Goal: Information Seeking & Learning: Learn about a topic

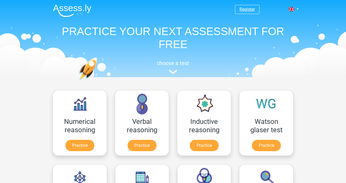
click at [251, 8] on link "Register" at bounding box center [247, 9] width 15 height 5
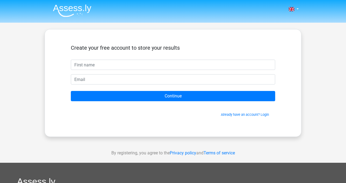
click at [171, 69] on input "text" at bounding box center [173, 65] width 204 height 10
type input "[PERSON_NAME]"
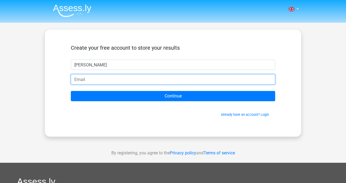
click at [171, 77] on input "email" at bounding box center [173, 79] width 204 height 10
type input "[EMAIL_ADDRESS][DOMAIN_NAME]"
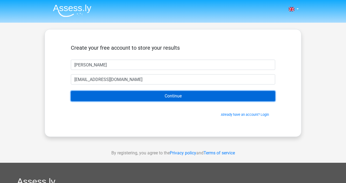
click at [143, 94] on input "Continue" at bounding box center [173, 96] width 204 height 10
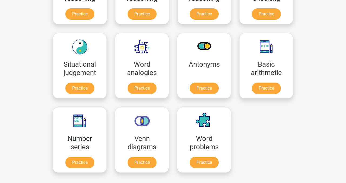
scroll to position [208, 0]
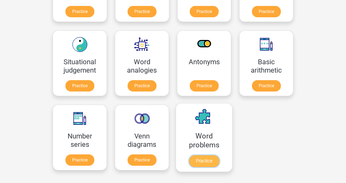
click at [194, 157] on link "Practice" at bounding box center [204, 161] width 30 height 12
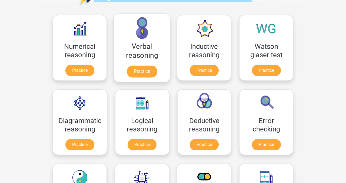
scroll to position [77, 0]
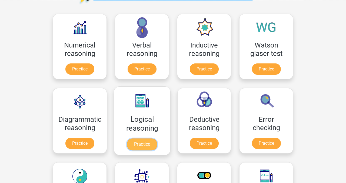
click at [144, 145] on link "Practice" at bounding box center [142, 145] width 30 height 12
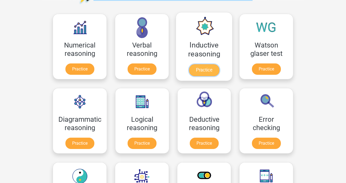
click at [204, 73] on link "Practice" at bounding box center [204, 70] width 30 height 12
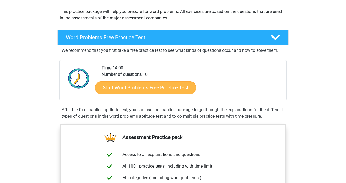
scroll to position [61, 0]
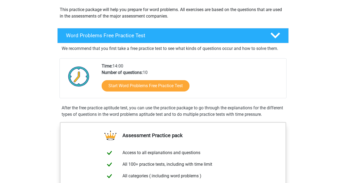
click at [170, 95] on div "Start Word Problems Free Practice Test" at bounding box center [192, 87] width 180 height 22
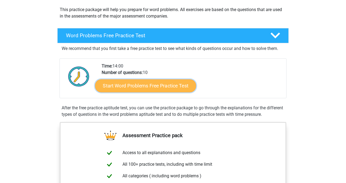
click at [171, 89] on link "Start Word Problems Free Practice Test" at bounding box center [145, 85] width 101 height 13
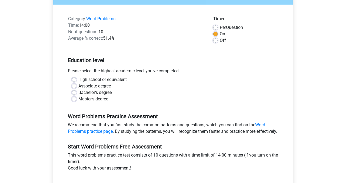
scroll to position [61, 0]
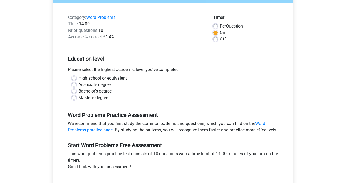
click at [115, 77] on label "High school or equivalent" at bounding box center [102, 78] width 48 height 6
click at [76, 77] on input "High school or equivalent" at bounding box center [74, 77] width 4 height 5
radio input "true"
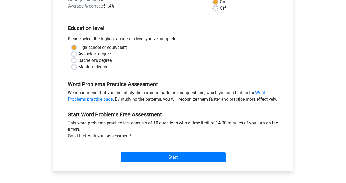
scroll to position [94, 0]
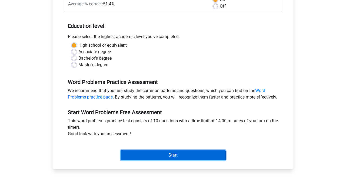
click at [144, 160] on input "Start" at bounding box center [173, 155] width 105 height 10
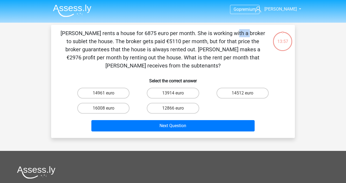
drag, startPoint x: 119, startPoint y: 33, endPoint x: 133, endPoint y: 32, distance: 13.8
click at [133, 32] on p "Julia rents a house for 6875 euro per month. She is working with a broker to su…" at bounding box center [163, 49] width 206 height 41
drag, startPoint x: 211, startPoint y: 49, endPoint x: 225, endPoint y: 49, distance: 14.6
click at [225, 49] on p "Julia rents a house for 6875 euro per month. She is working with a broker to su…" at bounding box center [163, 49] width 206 height 41
click at [159, 107] on label "12866 euro" at bounding box center [173, 108] width 52 height 11
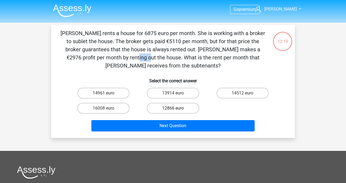
click at [173, 108] on input "12866 euro" at bounding box center [175, 110] width 4 height 4
radio input "true"
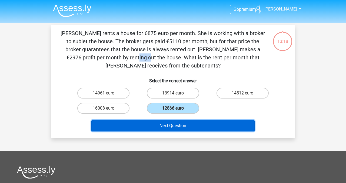
click at [179, 131] on button "Next Question" at bounding box center [173, 125] width 164 height 11
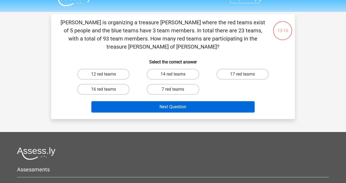
scroll to position [10, 0]
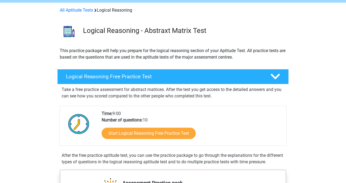
scroll to position [20, 0]
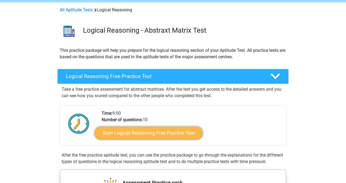
click at [159, 135] on link "Start Logical Reasoning Free Practice Test" at bounding box center [149, 133] width 108 height 13
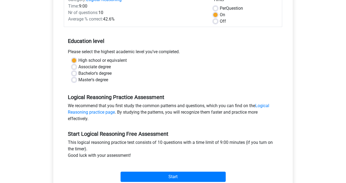
scroll to position [71, 0]
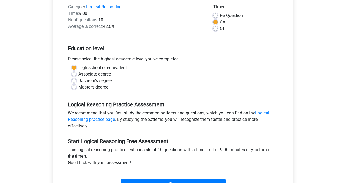
click at [220, 28] on label "Off" at bounding box center [223, 28] width 6 height 6
click at [216, 28] on input "Off" at bounding box center [215, 27] width 4 height 5
radio input "true"
click at [170, 181] on input "Start" at bounding box center [173, 184] width 105 height 10
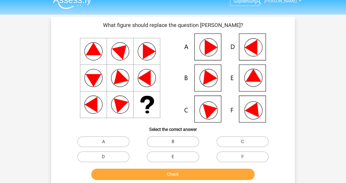
scroll to position [15, 0]
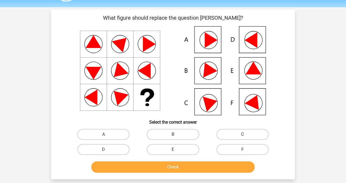
click at [213, 44] on icon at bounding box center [173, 70] width 218 height 89
click at [125, 135] on label "A" at bounding box center [103, 134] width 52 height 11
click at [107, 135] on input "A" at bounding box center [106, 137] width 4 height 4
radio input "true"
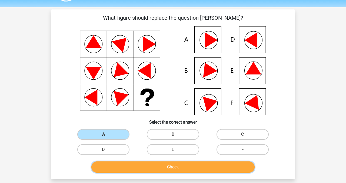
click at [173, 164] on button "Check" at bounding box center [173, 167] width 164 height 11
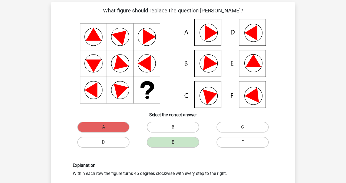
scroll to position [27, 0]
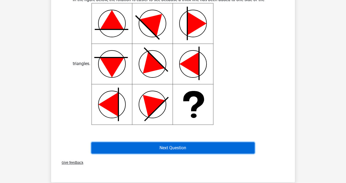
click at [164, 151] on button "Next Question" at bounding box center [173, 147] width 164 height 11
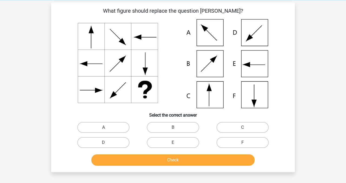
scroll to position [29, 0]
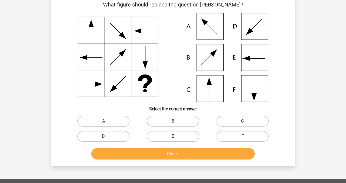
click at [114, 114] on div "A" at bounding box center [103, 121] width 69 height 15
click at [114, 116] on label "A" at bounding box center [103, 121] width 52 height 11
click at [107, 121] on input "A" at bounding box center [106, 123] width 4 height 4
radio input "true"
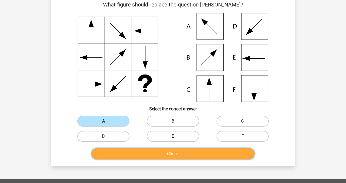
click at [138, 149] on button "Check" at bounding box center [173, 153] width 164 height 11
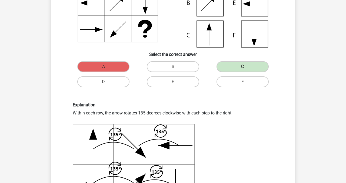
scroll to position [85, 0]
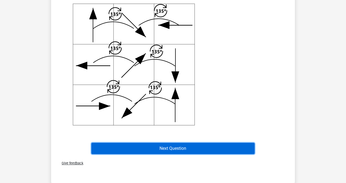
click at [143, 148] on button "Next Question" at bounding box center [173, 148] width 164 height 11
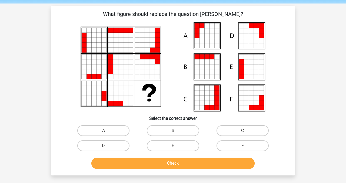
scroll to position [16, 0]
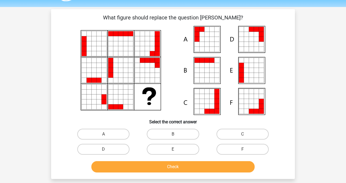
click at [254, 109] on icon at bounding box center [251, 111] width 5 height 5
click at [221, 149] on label "F" at bounding box center [243, 149] width 52 height 11
click at [243, 150] on input "F" at bounding box center [245, 152] width 4 height 4
radio input "true"
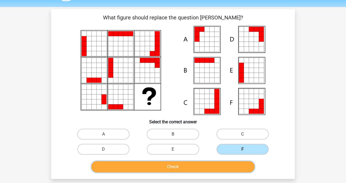
click at [217, 163] on button "Check" at bounding box center [173, 166] width 164 height 11
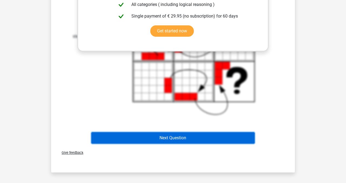
click at [194, 137] on button "Next Question" at bounding box center [173, 137] width 164 height 11
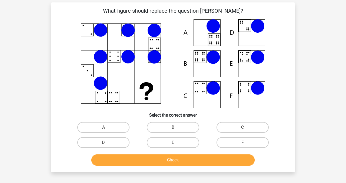
scroll to position [23, 0]
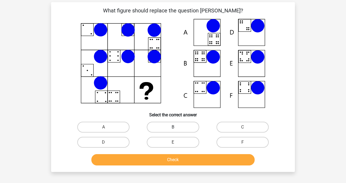
click at [182, 128] on label "B" at bounding box center [173, 127] width 52 height 11
click at [177, 128] on input "B" at bounding box center [175, 129] width 4 height 4
radio input "true"
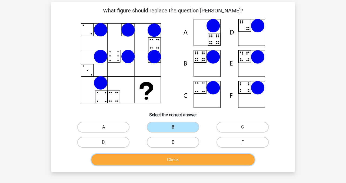
click at [183, 161] on button "Check" at bounding box center [173, 159] width 164 height 11
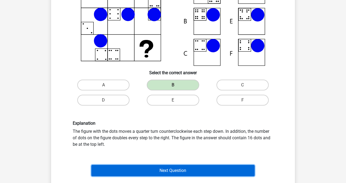
click at [184, 174] on button "Next Question" at bounding box center [173, 170] width 164 height 11
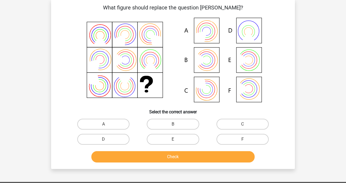
scroll to position [25, 0]
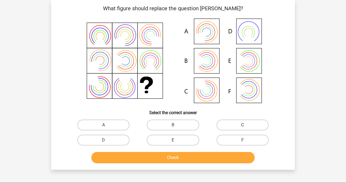
click at [224, 126] on label "C" at bounding box center [243, 125] width 52 height 11
click at [243, 126] on input "C" at bounding box center [245, 127] width 4 height 4
radio input "true"
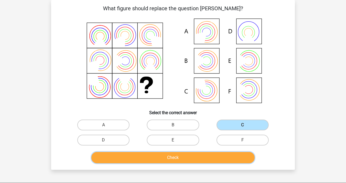
click at [218, 159] on button "Check" at bounding box center [173, 157] width 164 height 11
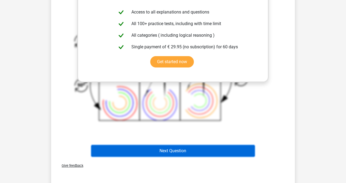
click at [214, 151] on button "Next Question" at bounding box center [173, 150] width 164 height 11
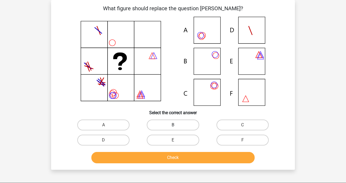
scroll to position [30, 0]
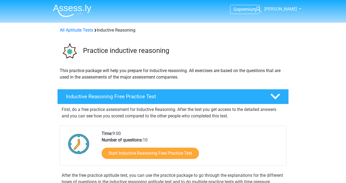
scroll to position [17, 0]
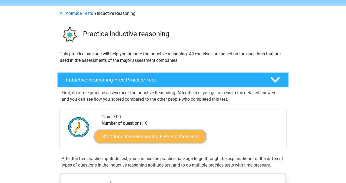
click at [167, 138] on link "Start Inductive Reasoning Free Practice Test" at bounding box center [150, 136] width 112 height 13
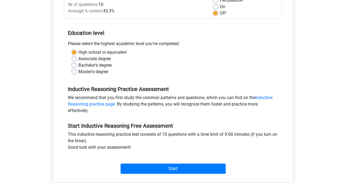
scroll to position [106, 0]
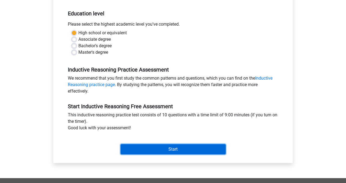
click at [169, 150] on input "Start" at bounding box center [173, 149] width 105 height 10
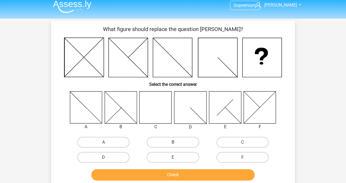
scroll to position [4, 0]
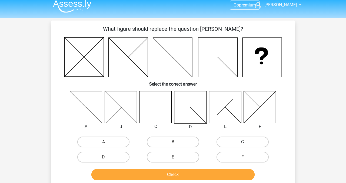
click at [226, 143] on label "C" at bounding box center [243, 142] width 52 height 11
click at [243, 143] on input "C" at bounding box center [245, 144] width 4 height 4
radio input "true"
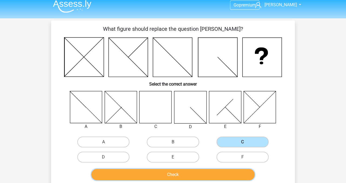
click at [208, 175] on button "Check" at bounding box center [173, 174] width 164 height 11
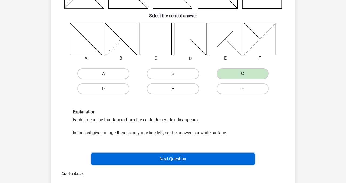
click at [196, 159] on button "Next Question" at bounding box center [173, 159] width 164 height 11
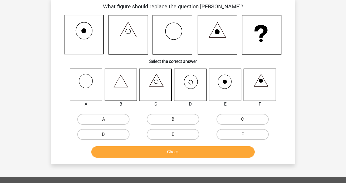
scroll to position [25, 0]
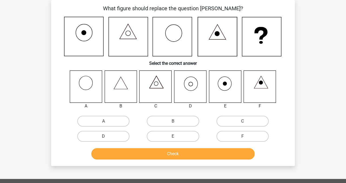
click at [120, 135] on label "D" at bounding box center [103, 136] width 52 height 11
click at [107, 137] on input "D" at bounding box center [106, 139] width 4 height 4
radio input "true"
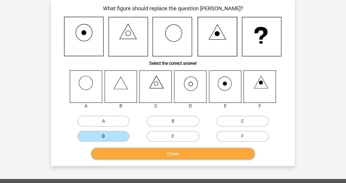
click at [134, 155] on button "Check" at bounding box center [173, 153] width 164 height 11
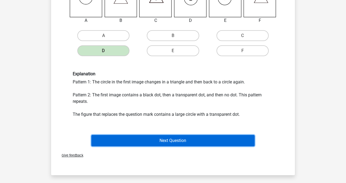
click at [149, 143] on button "Next Question" at bounding box center [173, 140] width 164 height 11
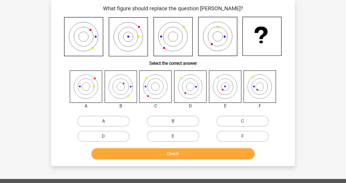
click at [116, 118] on label "A" at bounding box center [103, 121] width 52 height 11
click at [107, 121] on input "A" at bounding box center [106, 123] width 4 height 4
radio input "true"
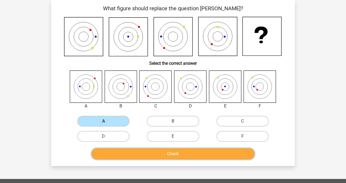
click at [141, 158] on button "Check" at bounding box center [173, 153] width 164 height 11
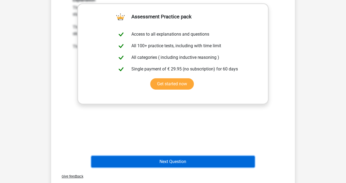
click at [201, 164] on button "Next Question" at bounding box center [173, 161] width 164 height 11
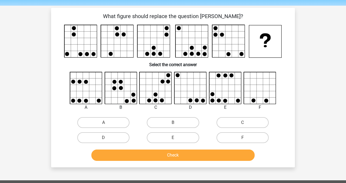
scroll to position [15, 0]
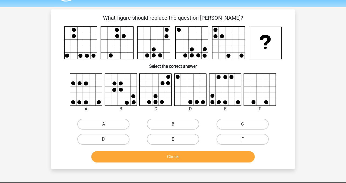
click at [120, 141] on label "D" at bounding box center [103, 139] width 52 height 11
click at [107, 141] on input "D" at bounding box center [106, 142] width 4 height 4
radio input "true"
click at [128, 148] on div "Check" at bounding box center [173, 156] width 227 height 18
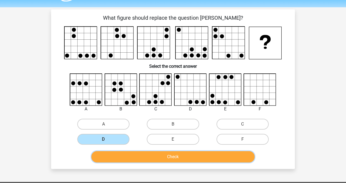
click at [128, 152] on button "Check" at bounding box center [173, 156] width 164 height 11
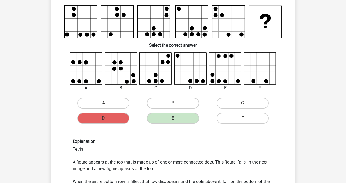
scroll to position [36, 0]
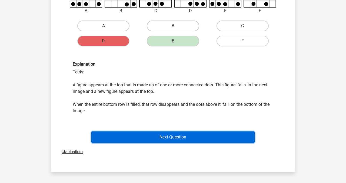
click at [168, 136] on button "Next Question" at bounding box center [173, 137] width 164 height 11
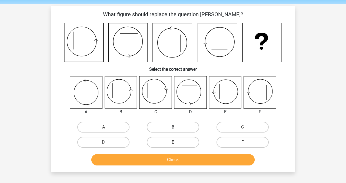
scroll to position [18, 0]
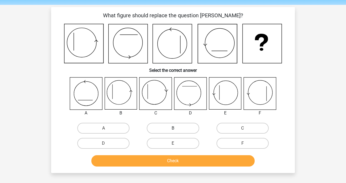
click at [165, 125] on label "B" at bounding box center [173, 128] width 52 height 11
click at [173, 128] on input "B" at bounding box center [175, 130] width 4 height 4
radio input "true"
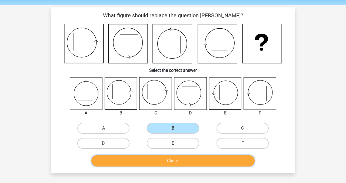
click at [174, 166] on button "Check" at bounding box center [173, 160] width 164 height 11
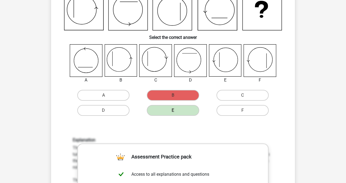
scroll to position [50, 0]
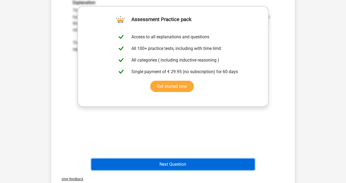
click at [180, 165] on button "Next Question" at bounding box center [173, 164] width 164 height 11
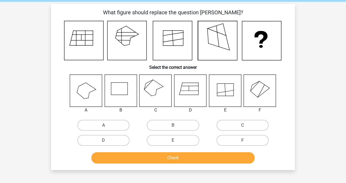
scroll to position [21, 0]
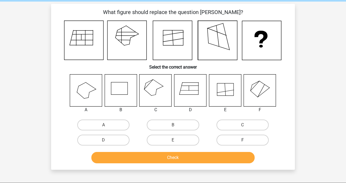
click at [249, 135] on label "F" at bounding box center [243, 140] width 52 height 11
click at [246, 140] on input "F" at bounding box center [245, 142] width 4 height 4
radio input "true"
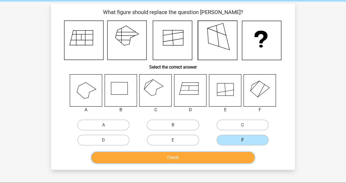
click at [227, 154] on button "Check" at bounding box center [173, 157] width 164 height 11
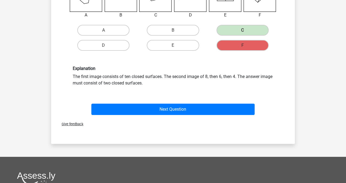
scroll to position [118, 0]
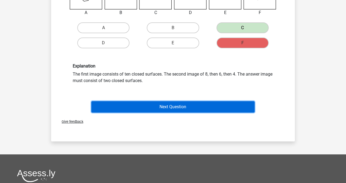
click at [213, 110] on button "Next Question" at bounding box center [173, 106] width 164 height 11
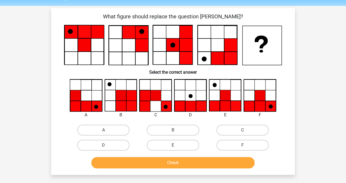
scroll to position [15, 0]
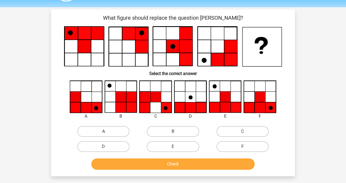
click at [120, 128] on label "A" at bounding box center [103, 131] width 52 height 11
click at [107, 132] on input "A" at bounding box center [106, 134] width 4 height 4
radio input "true"
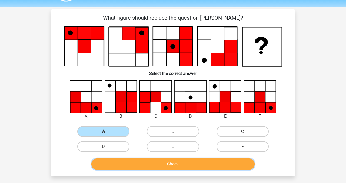
click at [151, 160] on button "Check" at bounding box center [173, 164] width 164 height 11
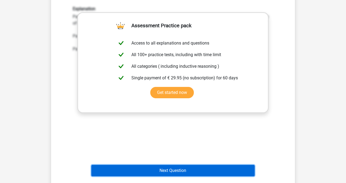
click at [167, 168] on button "Next Question" at bounding box center [173, 170] width 164 height 11
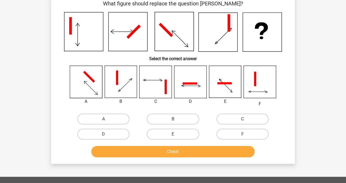
scroll to position [25, 0]
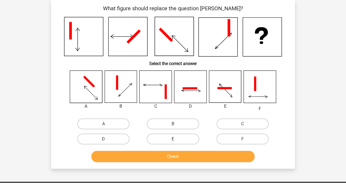
click at [174, 135] on label "E" at bounding box center [173, 139] width 52 height 11
click at [174, 139] on input "E" at bounding box center [175, 141] width 4 height 4
radio input "true"
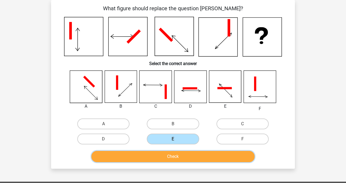
click at [179, 154] on button "Check" at bounding box center [173, 156] width 164 height 11
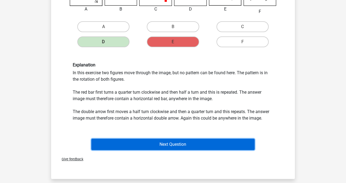
click at [179, 149] on button "Next Question" at bounding box center [173, 144] width 164 height 11
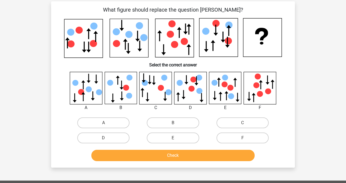
scroll to position [23, 0]
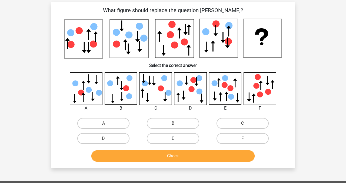
click at [178, 140] on label "E" at bounding box center [173, 138] width 52 height 11
click at [177, 140] on input "E" at bounding box center [175, 141] width 4 height 4
radio input "true"
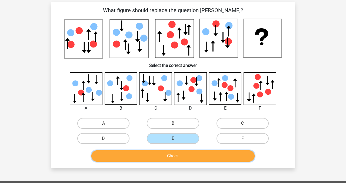
click at [179, 161] on button "Check" at bounding box center [173, 156] width 164 height 11
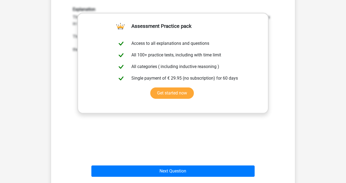
scroll to position [200, 0]
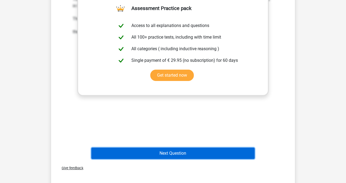
click at [184, 151] on button "Next Question" at bounding box center [173, 153] width 164 height 11
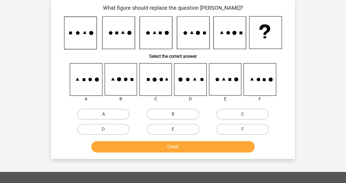
scroll to position [25, 0]
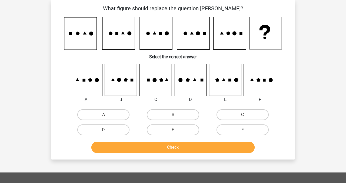
click at [238, 127] on label "F" at bounding box center [243, 130] width 52 height 11
click at [243, 130] on input "F" at bounding box center [245, 132] width 4 height 4
radio input "true"
click at [234, 138] on div "Check" at bounding box center [173, 147] width 227 height 18
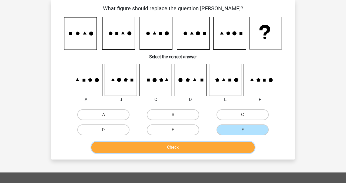
click at [234, 144] on button "Check" at bounding box center [173, 147] width 164 height 11
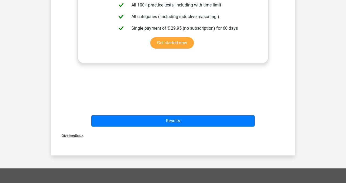
scroll to position [238, 0]
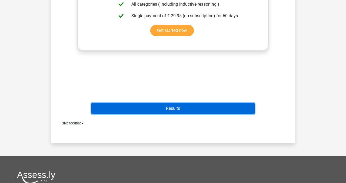
click at [227, 111] on button "Results" at bounding box center [173, 108] width 164 height 11
click at [189, 110] on button "Results" at bounding box center [173, 108] width 164 height 11
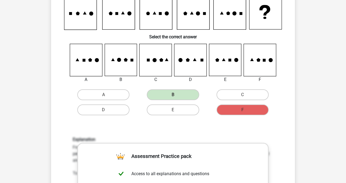
scroll to position [0, 0]
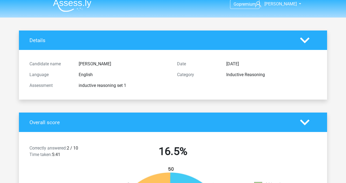
scroll to position [5, 0]
